Goal: Transaction & Acquisition: Purchase product/service

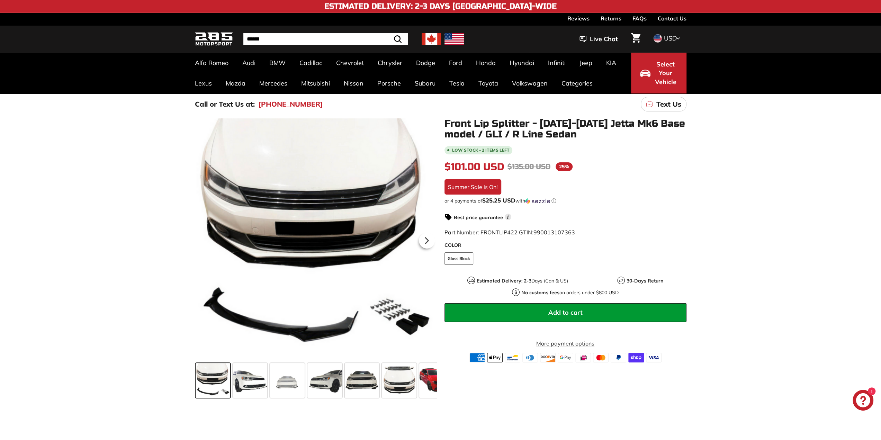
scroll to position [69, 0]
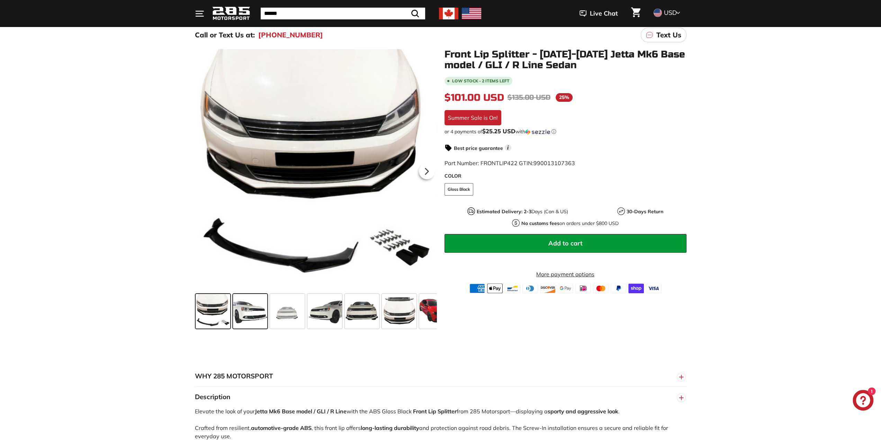
click at [259, 308] on span at bounding box center [250, 311] width 35 height 35
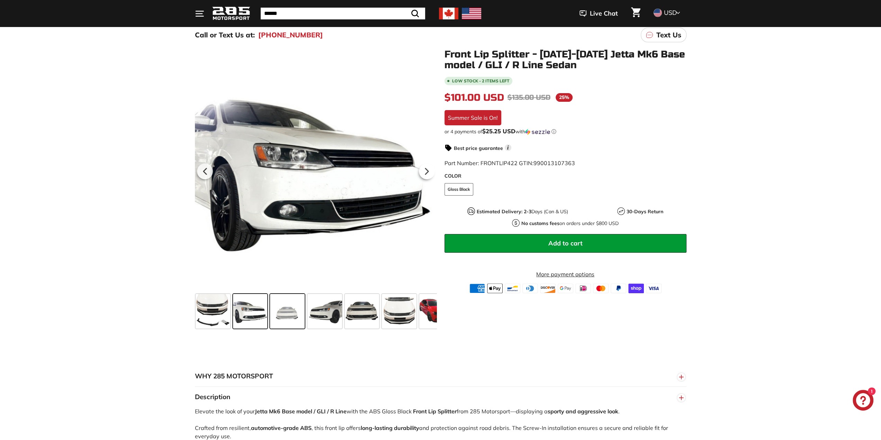
click at [302, 312] on span at bounding box center [287, 311] width 35 height 35
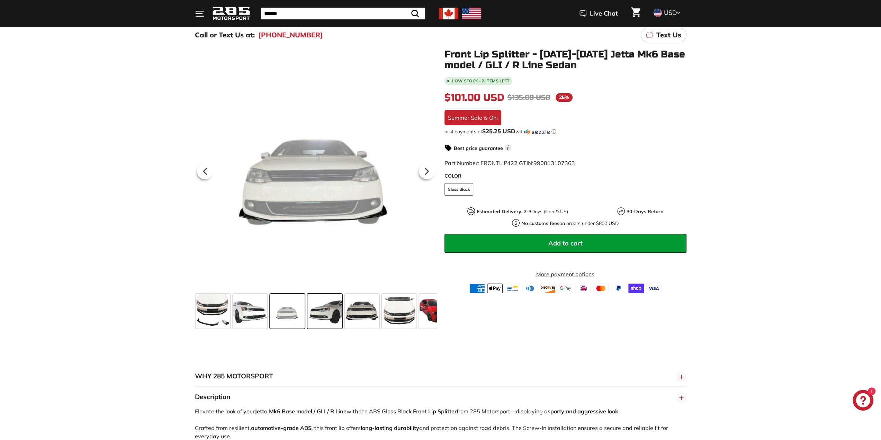
click at [332, 312] on span at bounding box center [325, 311] width 35 height 35
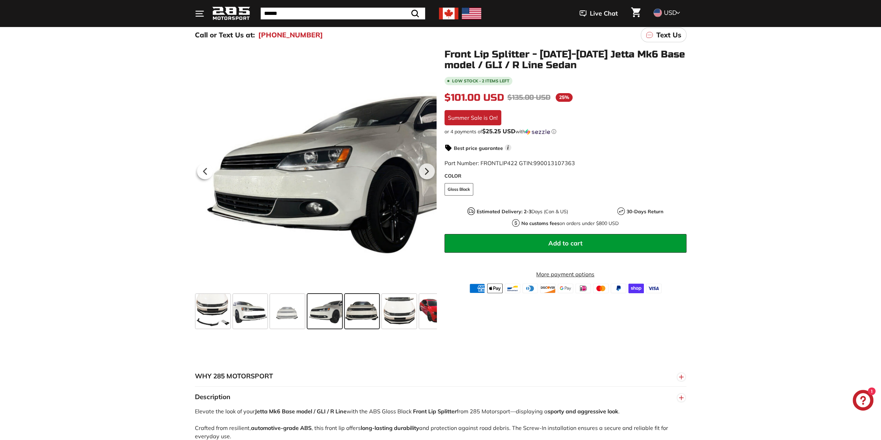
click at [348, 311] on span at bounding box center [362, 311] width 35 height 35
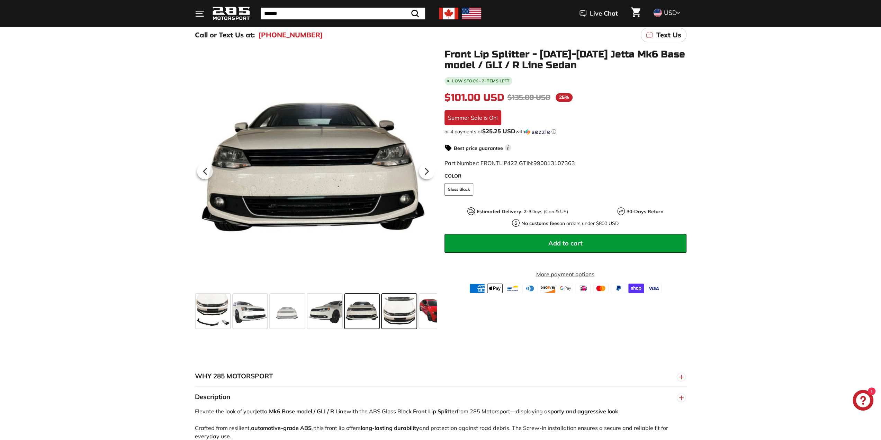
click at [386, 312] on span at bounding box center [399, 311] width 35 height 35
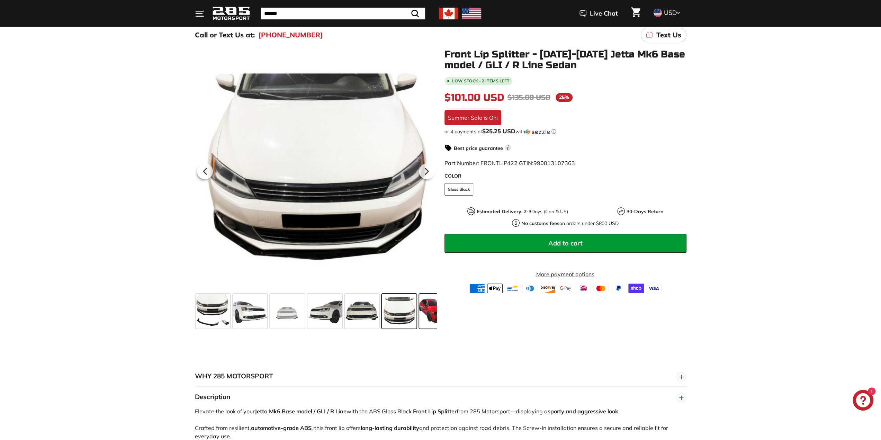
click at [428, 316] on span at bounding box center [436, 311] width 35 height 35
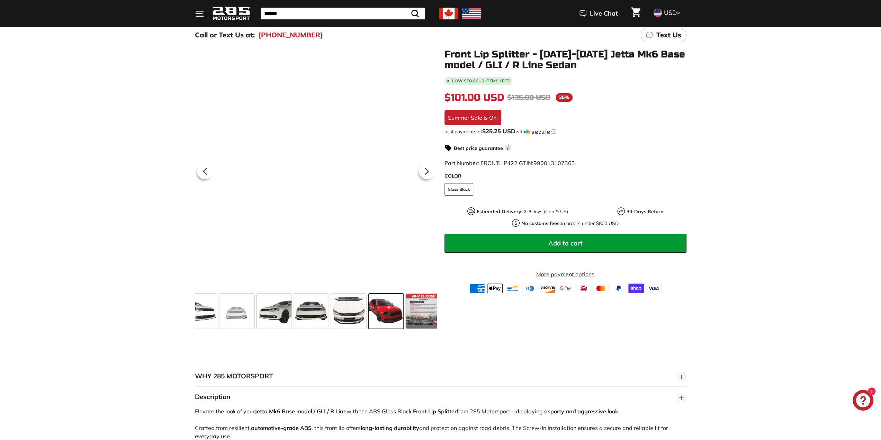
scroll to position [0, 55]
